Goal: Task Accomplishment & Management: Manage account settings

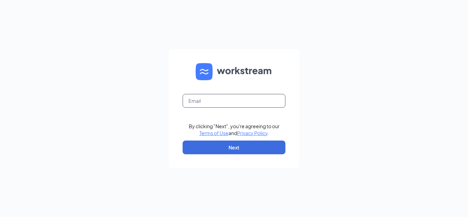
click at [227, 99] on input "text" at bounding box center [233, 101] width 103 height 14
type input "[EMAIL_ADDRESS][DOMAIN_NAME]"
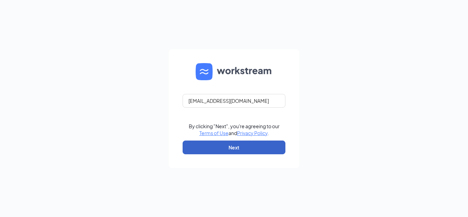
click at [220, 143] on button "Next" at bounding box center [233, 147] width 103 height 14
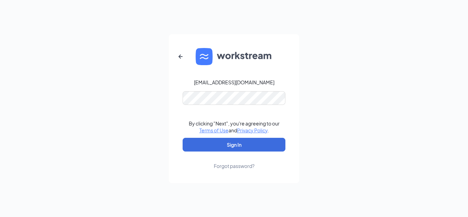
click at [221, 167] on div "Forgot password?" at bounding box center [234, 165] width 41 height 7
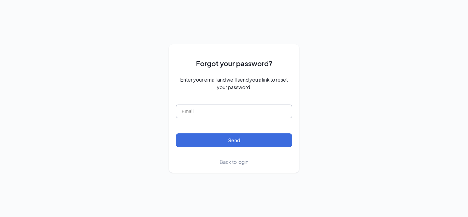
click at [203, 113] on input "text" at bounding box center [234, 111] width 116 height 14
click at [198, 111] on input "text" at bounding box center [234, 111] width 116 height 14
click at [191, 108] on input "text" at bounding box center [234, 111] width 116 height 14
type input "y"
type input "Y"
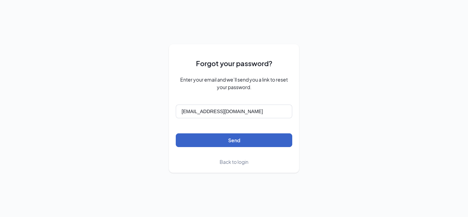
click at [220, 140] on button "Send" at bounding box center [234, 140] width 116 height 14
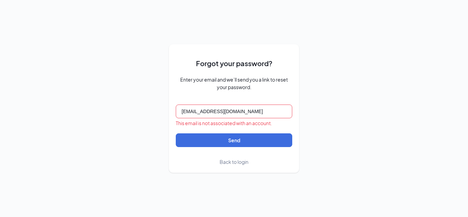
click at [214, 110] on input "[EMAIL_ADDRESS][DOMAIN_NAME]" at bounding box center [234, 111] width 116 height 14
type input "imesha.aaron99@gmail.com"
click at [176, 133] on button "Send" at bounding box center [234, 140] width 116 height 14
click at [228, 160] on span "Back to login" at bounding box center [233, 162] width 29 height 6
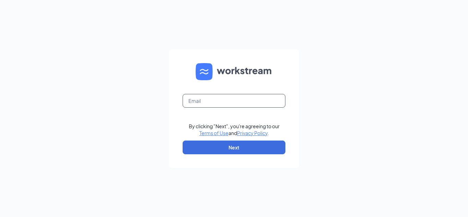
click at [195, 96] on input "text" at bounding box center [233, 101] width 103 height 14
type input "imesha.aaron99@gmail.com"
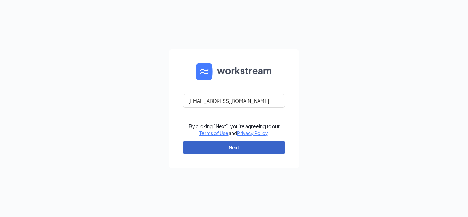
click at [222, 151] on button "Next" at bounding box center [233, 147] width 103 height 14
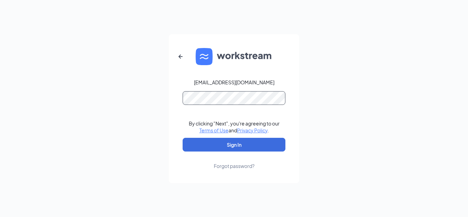
click at [205, 96] on form "imesha.aaron99@gmail.com By clicking "Next", you're agreeing to our Terms of Us…" at bounding box center [234, 108] width 130 height 149
click at [182, 138] on button "Sign In" at bounding box center [233, 145] width 103 height 14
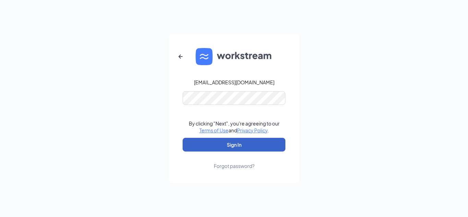
click at [214, 143] on button "Sign In" at bounding box center [233, 145] width 103 height 14
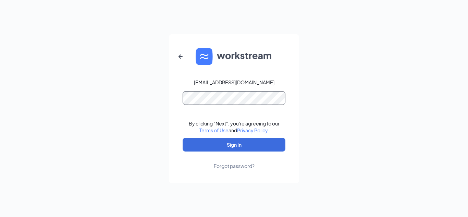
click at [182, 138] on button "Sign In" at bounding box center [233, 145] width 103 height 14
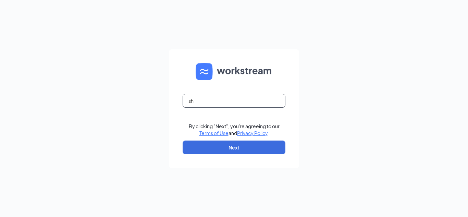
type input "s"
type input "[EMAIL_ADDRESS][DOMAIN_NAME]"
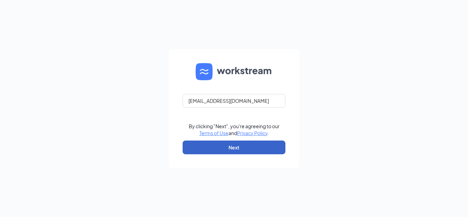
click at [218, 146] on button "Next" at bounding box center [233, 147] width 103 height 14
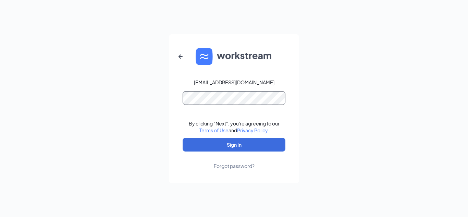
click at [182, 138] on button "Sign In" at bounding box center [233, 145] width 103 height 14
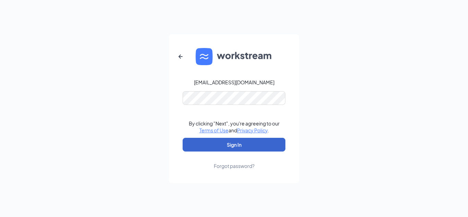
click at [225, 143] on button "Sign In" at bounding box center [233, 145] width 103 height 14
click at [225, 143] on button "submit" at bounding box center [233, 145] width 103 height 14
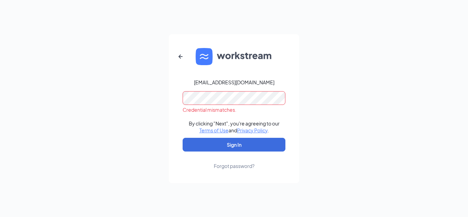
click at [232, 164] on div "Forgot password?" at bounding box center [234, 165] width 41 height 7
